Goal: Task Accomplishment & Management: Manage account settings

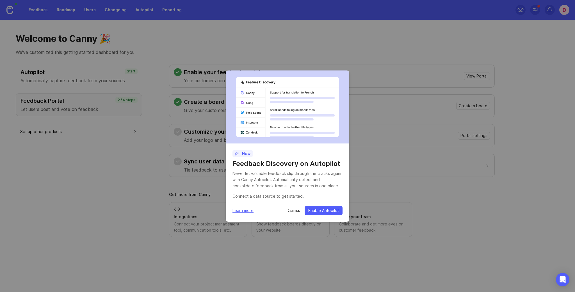
click at [291, 208] on p "Dismiss" at bounding box center [293, 211] width 13 height 6
click at [292, 210] on p "Dismiss" at bounding box center [293, 211] width 13 height 6
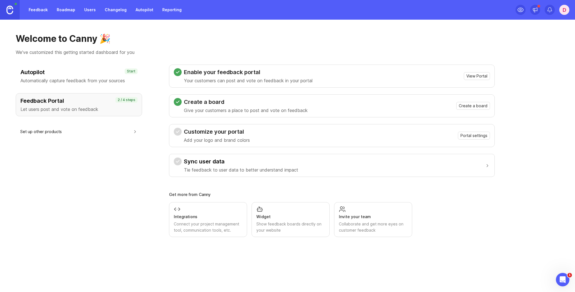
click at [292, 210] on div "Widget Show feedback boards directly on your website" at bounding box center [291, 220] width 69 height 28
click at [467, 134] on span "Portal settings" at bounding box center [474, 136] width 27 height 6
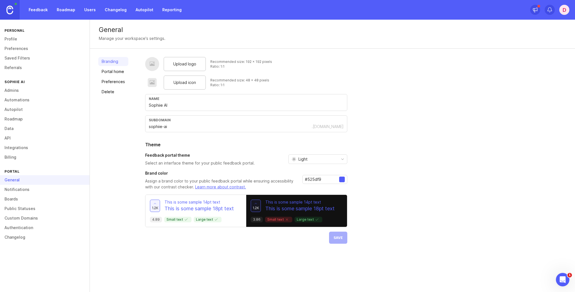
click at [187, 63] on span "Upload logo" at bounding box center [184, 64] width 23 height 6
click at [189, 64] on span "Upload logo" at bounding box center [184, 64] width 23 height 6
click at [203, 252] on div "Upload logo Recommended size: 192 x 192 pixels Ratio: 1:1 Upload icon Recommend…" at bounding box center [246, 157] width 202 height 201
click at [10, 10] on img at bounding box center [9, 10] width 7 height 9
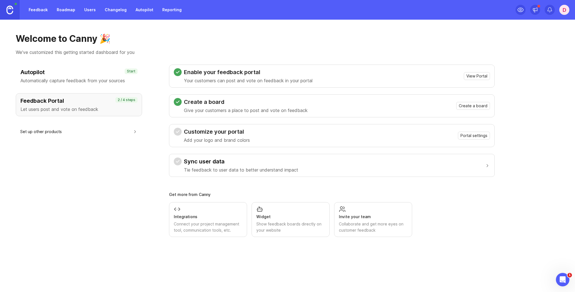
click at [254, 165] on h3 "Sync user data" at bounding box center [241, 162] width 114 height 8
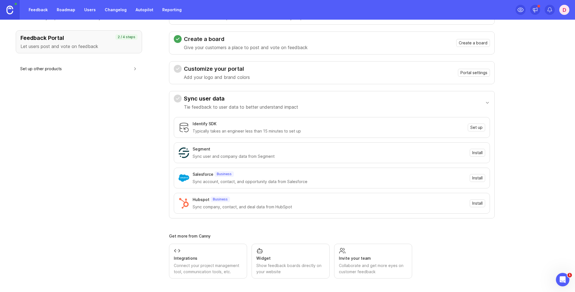
scroll to position [53, 0]
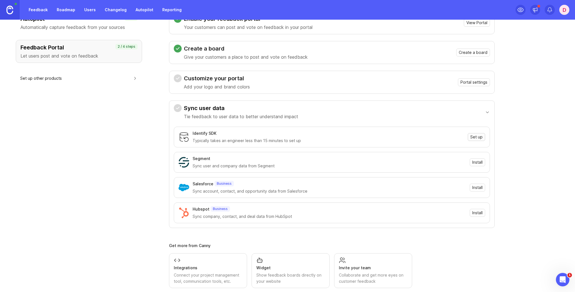
click at [473, 138] on span "Set up" at bounding box center [477, 137] width 12 height 6
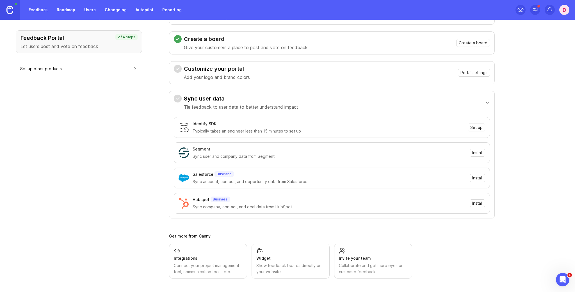
click at [60, 69] on button "Set up other products" at bounding box center [78, 68] width 117 height 13
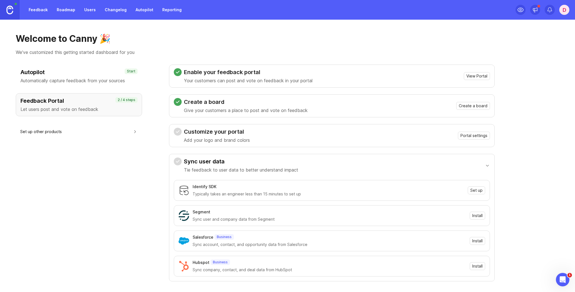
click at [40, 10] on link "Feedback" at bounding box center [38, 10] width 26 height 10
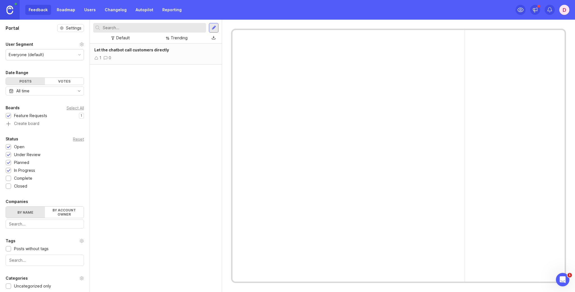
click at [135, 56] on div "1 0" at bounding box center [155, 58] width 123 height 6
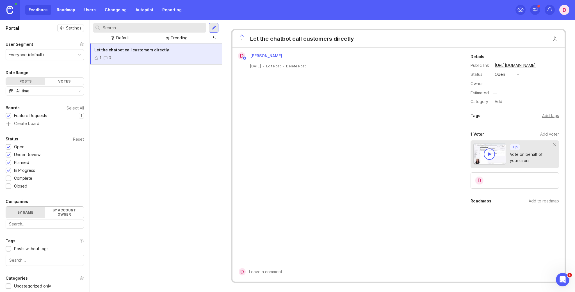
click at [191, 201] on div "Let the chatbot call customers directly 1 0" at bounding box center [156, 168] width 132 height 249
click at [183, 104] on div "Let the chatbot call customers directly 1 0" at bounding box center [156, 168] width 132 height 249
